Goal: Transaction & Acquisition: Obtain resource

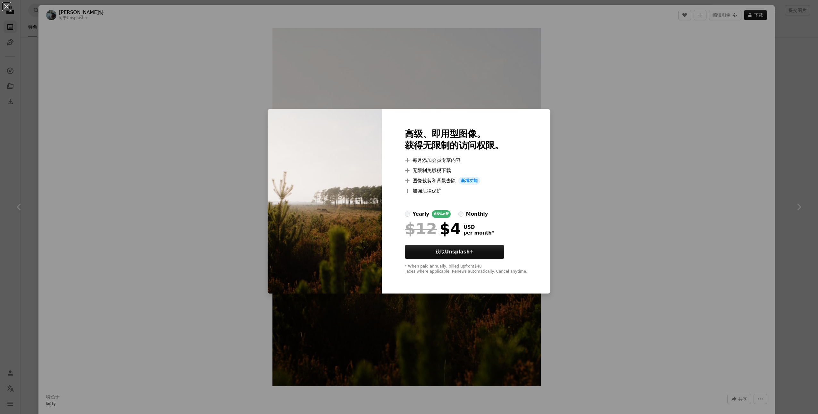
scroll to position [15066, 0]
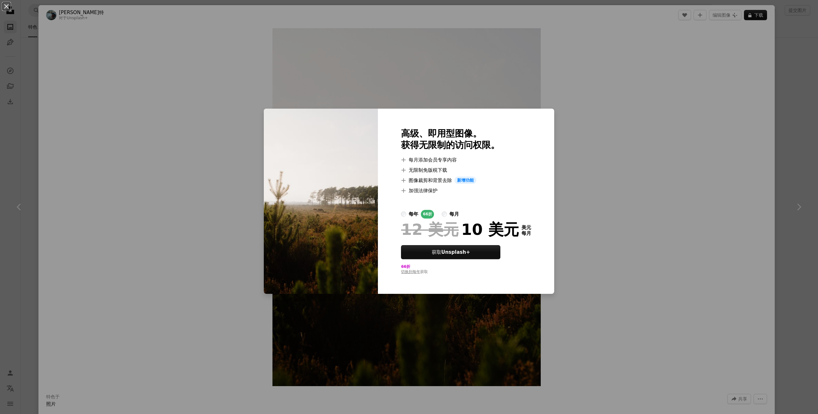
click at [411, 215] on div "每年" at bounding box center [414, 214] width 10 height 8
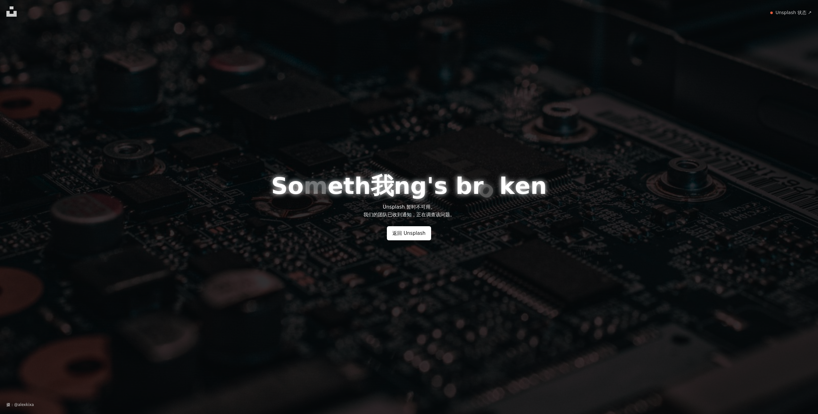
click at [679, 137] on div "S o m e t h 我 n g ' s b r o k e n Unsplash 暂时不可用。 我们的团队已收到通知，正在调查该问题。 返回 Unspla…" at bounding box center [409, 207] width 818 height 414
click at [785, 57] on div "S o m e t h 我 n g ' s b r o k e n Unsplash 暂时不可用。 我们的团队已收到通知，正在调查该问题。 返回 Unspla…" at bounding box center [409, 207] width 818 height 414
click at [417, 238] on link "返回 Unsplash" at bounding box center [409, 233] width 44 height 14
